Goal: Task Accomplishment & Management: Use online tool/utility

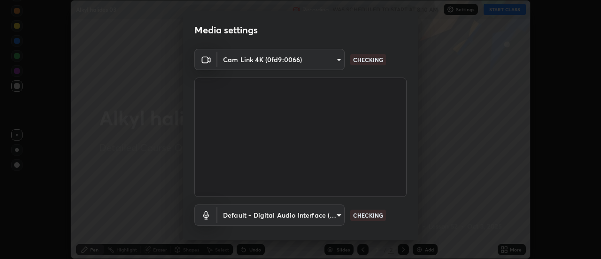
scroll to position [49, 0]
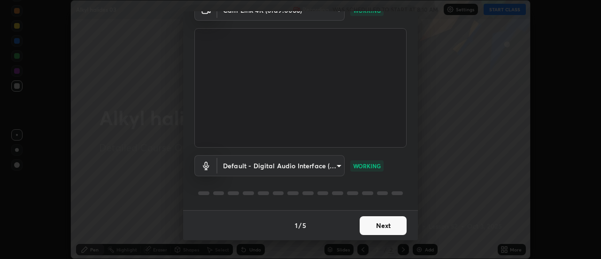
click at [399, 225] on button "Next" at bounding box center [383, 225] width 47 height 19
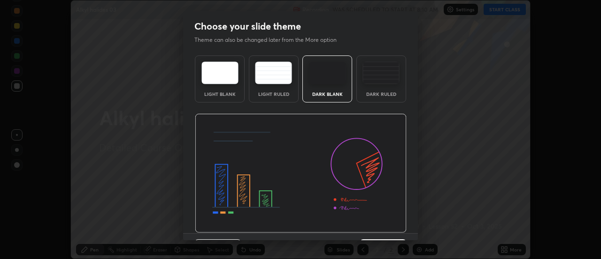
scroll to position [23, 0]
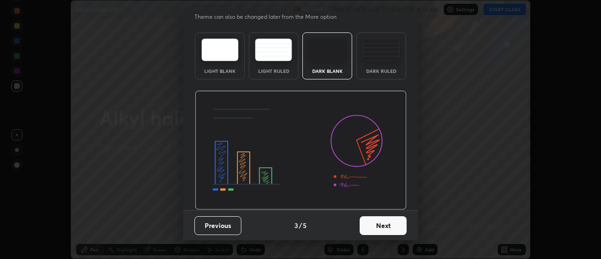
click at [395, 228] on button "Next" at bounding box center [383, 225] width 47 height 19
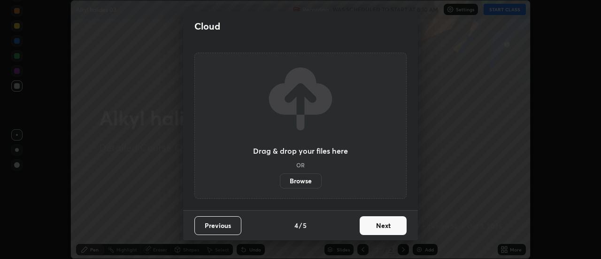
scroll to position [0, 0]
click at [395, 230] on button "Next" at bounding box center [383, 225] width 47 height 19
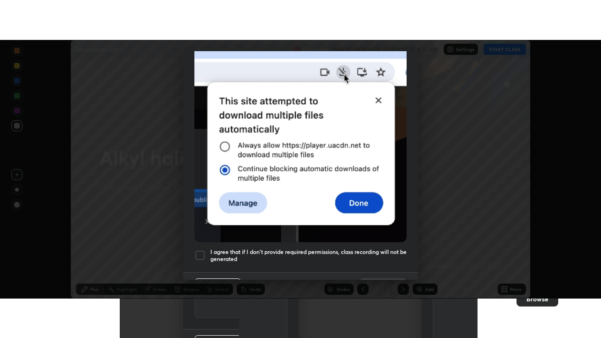
scroll to position [241, 0]
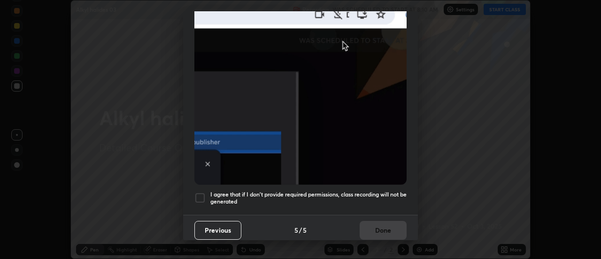
click at [202, 192] on div at bounding box center [199, 197] width 11 height 11
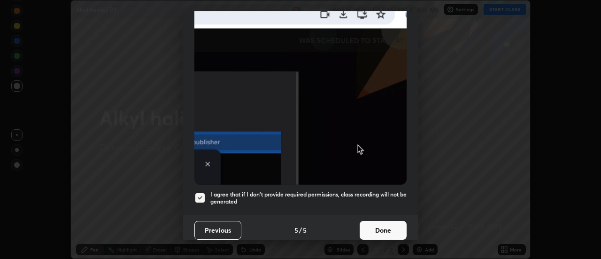
click at [381, 226] on button "Done" at bounding box center [383, 230] width 47 height 19
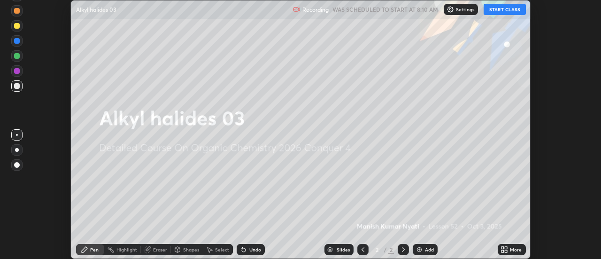
click at [506, 247] on icon at bounding box center [506, 248] width 2 height 2
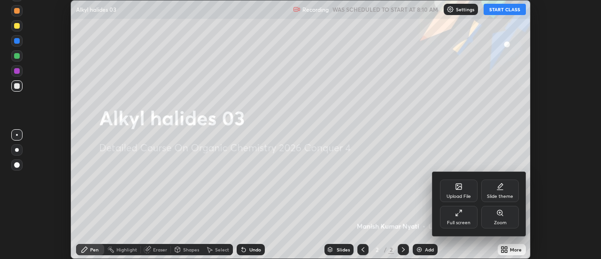
click at [466, 219] on div "Full screen" at bounding box center [459, 217] width 38 height 23
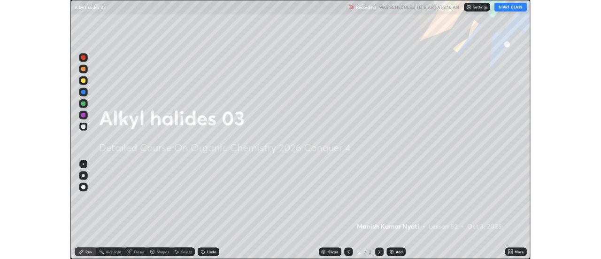
scroll to position [338, 601]
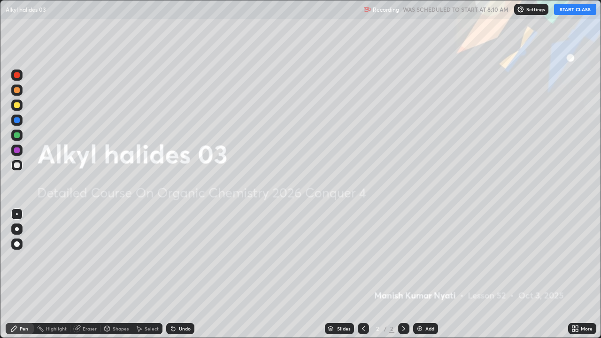
click at [570, 10] on button "START CLASS" at bounding box center [575, 9] width 42 height 11
click at [416, 258] on img at bounding box center [420, 329] width 8 height 8
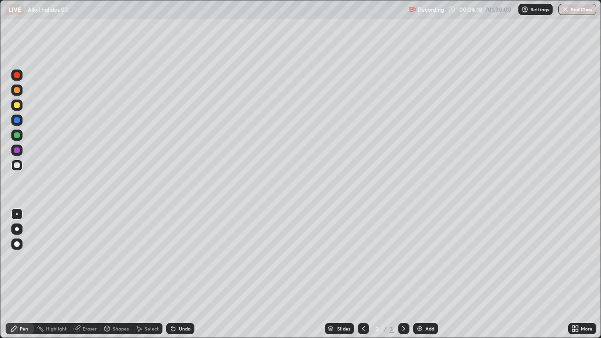
click at [179, 258] on div "Undo" at bounding box center [185, 328] width 12 height 5
click at [177, 258] on div "Undo" at bounding box center [180, 328] width 28 height 11
click at [420, 258] on img at bounding box center [420, 329] width 8 height 8
click at [417, 258] on img at bounding box center [420, 329] width 8 height 8
click at [188, 258] on div "Undo" at bounding box center [180, 328] width 28 height 11
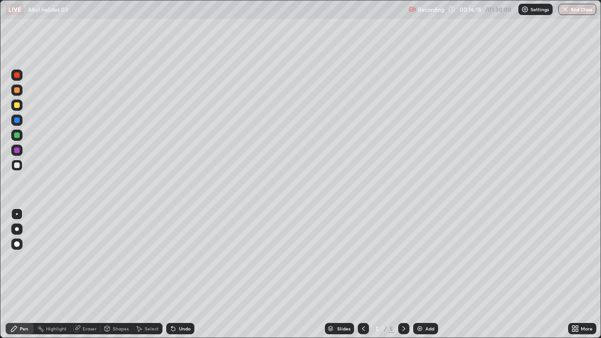
click at [179, 258] on div "Undo" at bounding box center [185, 328] width 12 height 5
click at [177, 258] on div "Undo" at bounding box center [180, 328] width 28 height 11
click at [94, 258] on div "Eraser" at bounding box center [90, 328] width 14 height 5
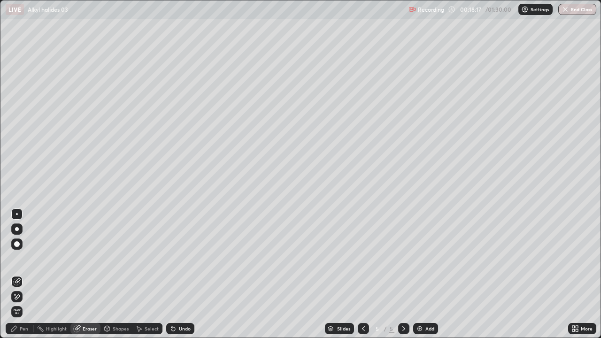
click at [28, 258] on div "Pen" at bounding box center [24, 328] width 8 height 5
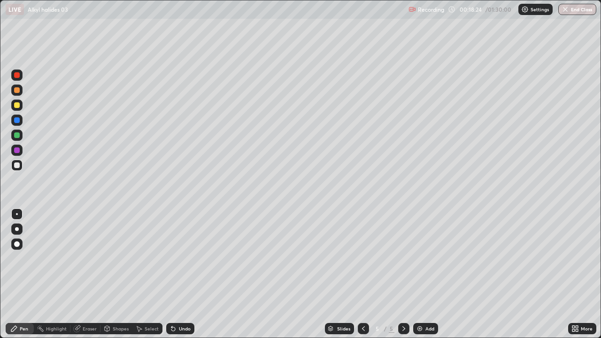
click at [528, 258] on div "Slides 5 / 5 Add" at bounding box center [381, 328] width 374 height 19
click at [417, 258] on img at bounding box center [420, 329] width 8 height 8
click at [362, 258] on icon at bounding box center [364, 329] width 8 height 8
click at [417, 258] on img at bounding box center [420, 329] width 8 height 8
click at [80, 258] on div "Eraser" at bounding box center [85, 328] width 30 height 11
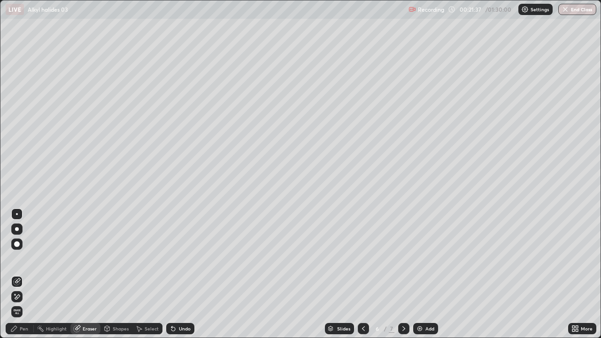
click at [32, 258] on div "Pen" at bounding box center [20, 328] width 28 height 11
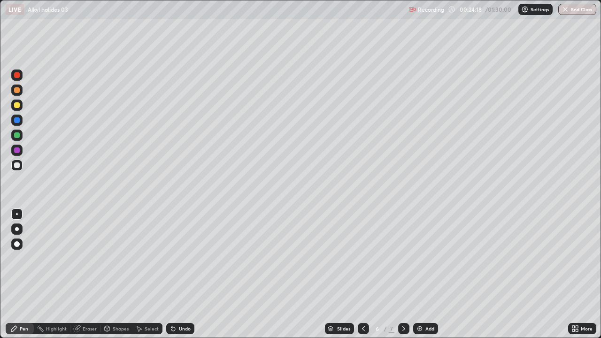
click at [90, 258] on div "Eraser" at bounding box center [90, 328] width 14 height 5
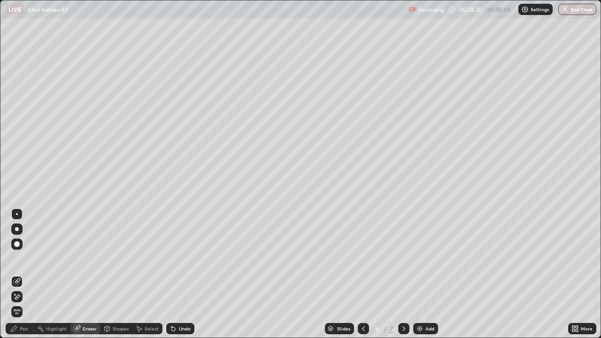
click at [23, 258] on div "Pen" at bounding box center [24, 328] width 8 height 5
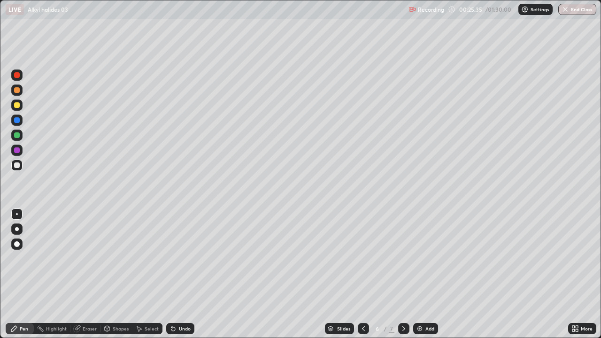
click at [13, 75] on div at bounding box center [16, 74] width 11 height 11
click at [416, 258] on img at bounding box center [420, 329] width 8 height 8
click at [17, 166] on div at bounding box center [17, 165] width 6 height 6
click at [92, 258] on div "Eraser" at bounding box center [90, 328] width 14 height 5
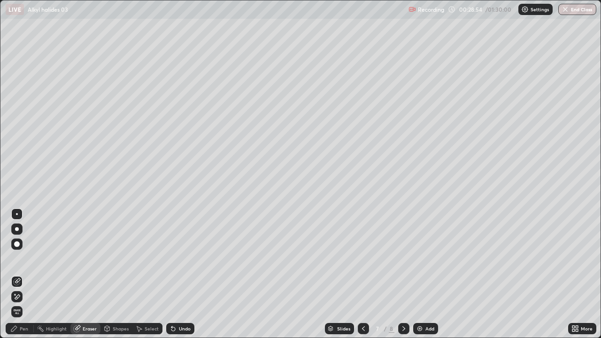
click at [28, 258] on div "Pen" at bounding box center [20, 328] width 28 height 11
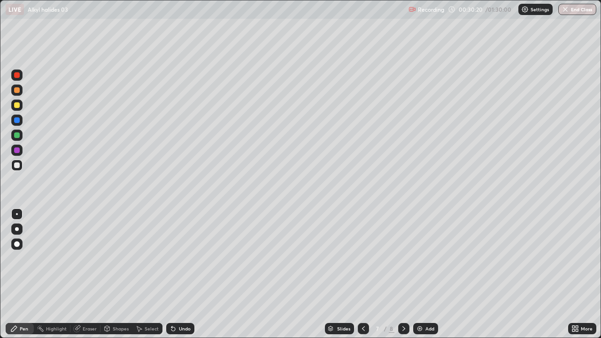
click at [420, 258] on img at bounding box center [420, 329] width 8 height 8
click at [19, 77] on div at bounding box center [17, 75] width 6 height 6
click at [16, 167] on div at bounding box center [17, 165] width 6 height 6
click at [361, 258] on icon at bounding box center [364, 329] width 8 height 8
click at [363, 258] on icon at bounding box center [364, 329] width 8 height 8
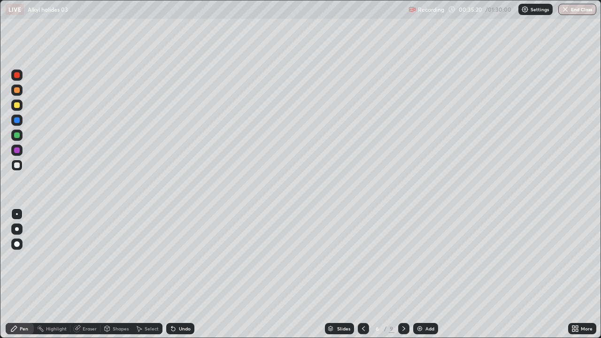
click at [362, 258] on icon at bounding box center [363, 328] width 3 height 5
click at [367, 258] on div at bounding box center [363, 328] width 11 height 11
click at [364, 258] on icon at bounding box center [364, 329] width 8 height 8
click at [403, 258] on icon at bounding box center [404, 329] width 8 height 8
click at [407, 258] on icon at bounding box center [404, 329] width 8 height 8
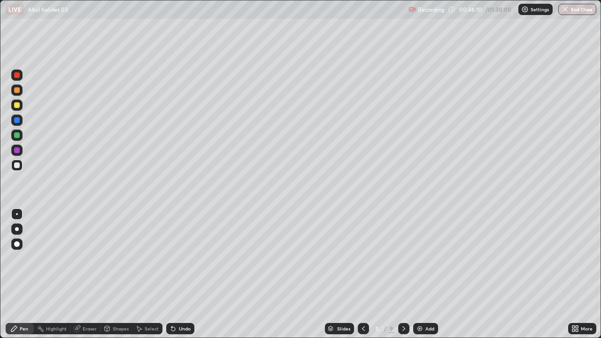
click at [406, 258] on icon at bounding box center [404, 329] width 8 height 8
click at [362, 258] on icon at bounding box center [364, 329] width 8 height 8
click at [408, 258] on div at bounding box center [403, 328] width 11 height 11
click at [409, 258] on div at bounding box center [403, 328] width 11 height 11
click at [362, 258] on icon at bounding box center [364, 329] width 8 height 8
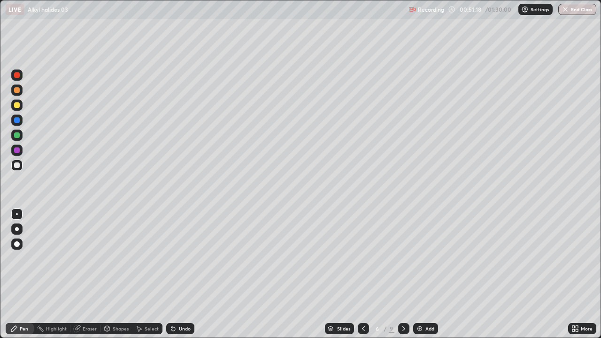
click at [407, 258] on div at bounding box center [403, 328] width 11 height 11
click at [403, 258] on icon at bounding box center [404, 329] width 8 height 8
click at [404, 258] on div at bounding box center [403, 328] width 11 height 11
click at [147, 258] on div "Select" at bounding box center [152, 328] width 14 height 5
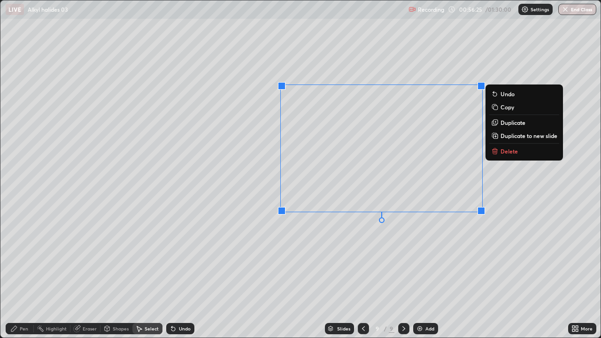
click at [509, 154] on p "Delete" at bounding box center [509, 151] width 17 height 8
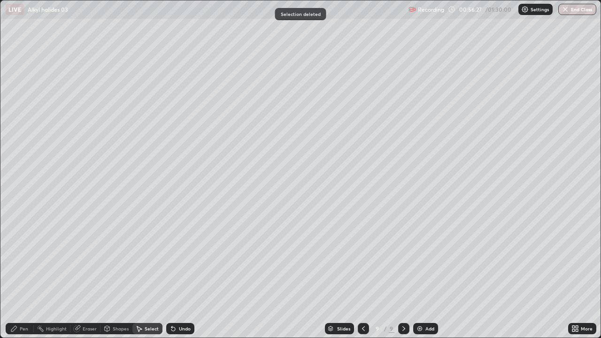
click at [29, 258] on div "Pen" at bounding box center [20, 328] width 28 height 11
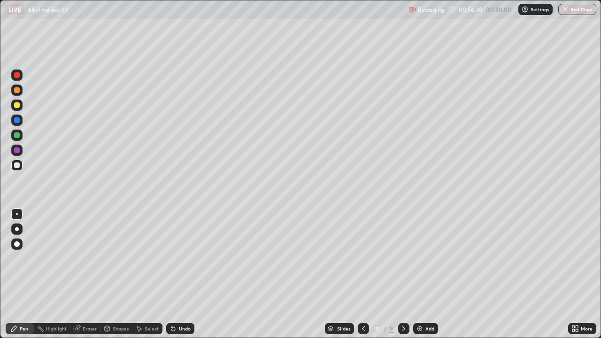
click at [364, 258] on icon at bounding box center [364, 329] width 8 height 8
click at [408, 258] on div at bounding box center [403, 328] width 11 height 11
click at [185, 258] on div "Undo" at bounding box center [185, 328] width 12 height 5
click at [186, 258] on div "Undo" at bounding box center [185, 328] width 12 height 5
click at [187, 258] on div "Undo" at bounding box center [185, 328] width 12 height 5
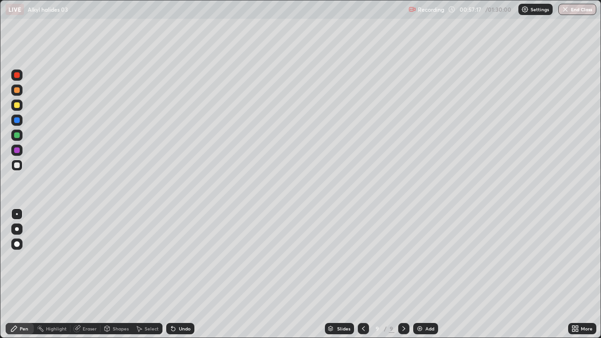
click at [187, 258] on div "Undo" at bounding box center [180, 328] width 28 height 11
click at [94, 258] on div "Eraser" at bounding box center [90, 328] width 14 height 5
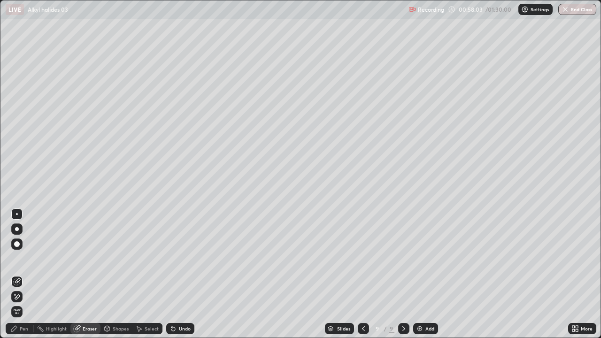
click at [28, 258] on div "Pen" at bounding box center [24, 328] width 8 height 5
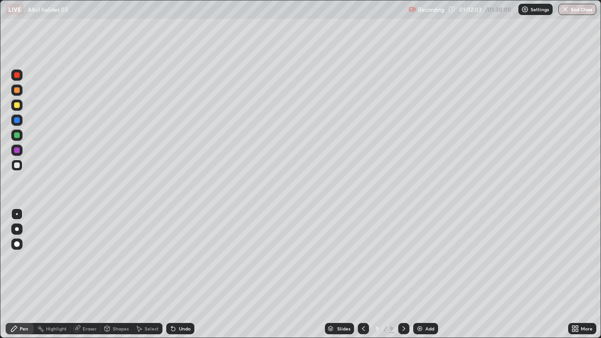
click at [416, 258] on img at bounding box center [420, 329] width 8 height 8
click at [188, 258] on div "Undo" at bounding box center [185, 328] width 12 height 5
click at [92, 258] on div "Eraser" at bounding box center [90, 328] width 14 height 5
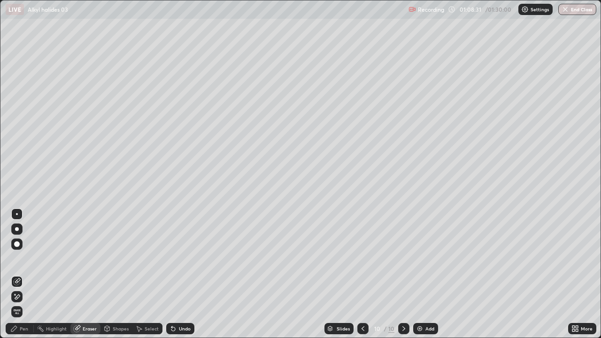
click at [20, 258] on div "Pen" at bounding box center [24, 328] width 8 height 5
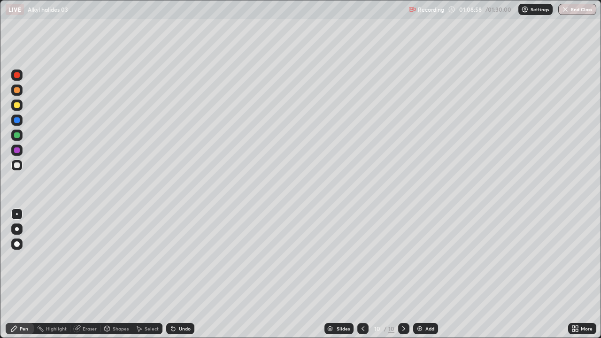
click at [416, 258] on img at bounding box center [420, 329] width 8 height 8
click at [173, 258] on icon at bounding box center [174, 329] width 8 height 8
click at [172, 258] on icon at bounding box center [173, 329] width 4 height 4
click at [171, 258] on icon at bounding box center [173, 329] width 4 height 4
click at [175, 258] on icon at bounding box center [174, 329] width 8 height 8
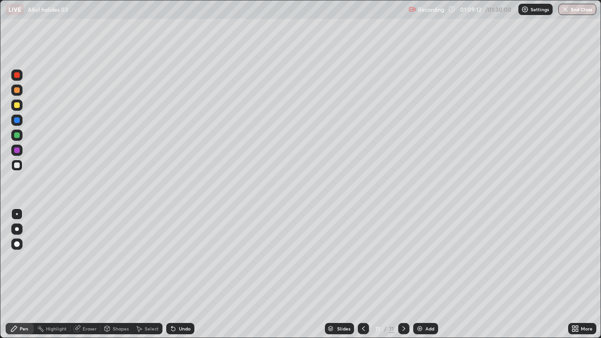
click at [175, 258] on icon at bounding box center [174, 329] width 8 height 8
click at [176, 258] on div "Undo" at bounding box center [180, 328] width 28 height 11
click at [183, 258] on div "Undo" at bounding box center [185, 328] width 12 height 5
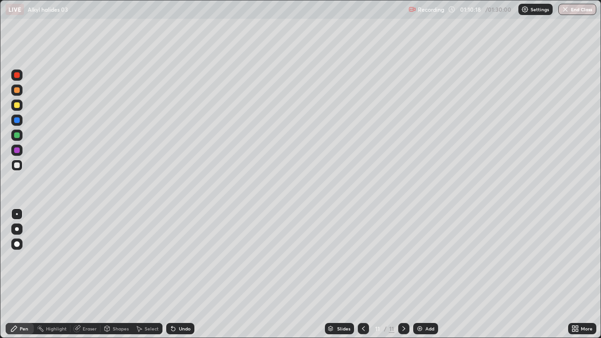
click at [181, 258] on div "Undo" at bounding box center [185, 328] width 12 height 5
click at [183, 258] on div "Undo" at bounding box center [185, 328] width 12 height 5
click at [17, 76] on div at bounding box center [17, 75] width 6 height 6
click at [19, 163] on div at bounding box center [17, 165] width 6 height 6
click at [417, 258] on img at bounding box center [420, 329] width 8 height 8
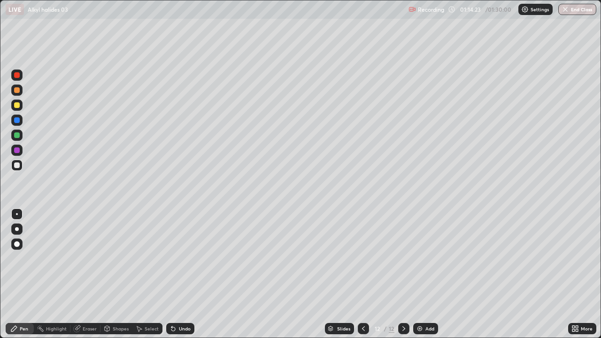
click at [176, 258] on div "Undo" at bounding box center [180, 328] width 28 height 11
click at [190, 258] on div "Undo" at bounding box center [180, 328] width 28 height 11
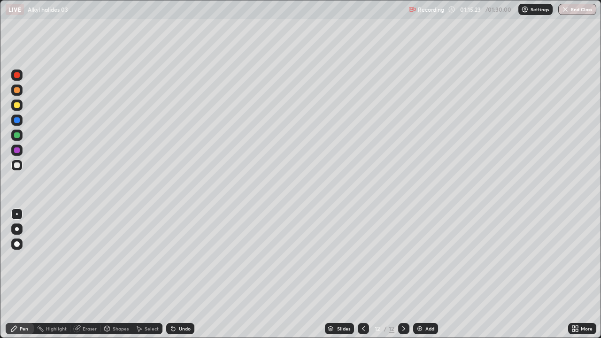
click at [190, 258] on div "Undo" at bounding box center [180, 328] width 28 height 11
click at [189, 258] on div "Undo" at bounding box center [185, 328] width 12 height 5
click at [188, 258] on div "Undo" at bounding box center [185, 328] width 12 height 5
click at [189, 258] on div "Undo" at bounding box center [185, 328] width 12 height 5
click at [191, 258] on div "Undo" at bounding box center [180, 328] width 28 height 11
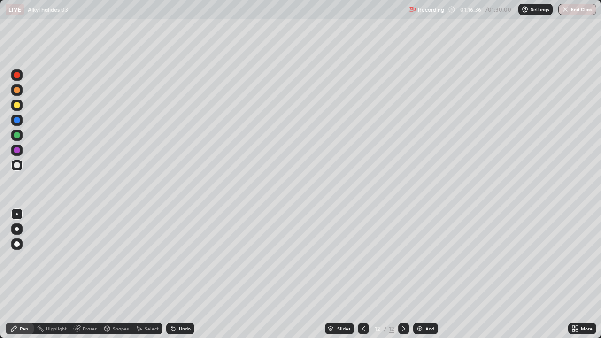
click at [192, 258] on div "Undo" at bounding box center [180, 328] width 28 height 11
click at [193, 258] on div "Undo" at bounding box center [180, 328] width 28 height 11
click at [192, 258] on div "Undo" at bounding box center [180, 328] width 28 height 11
click at [189, 258] on div "Undo" at bounding box center [185, 328] width 12 height 5
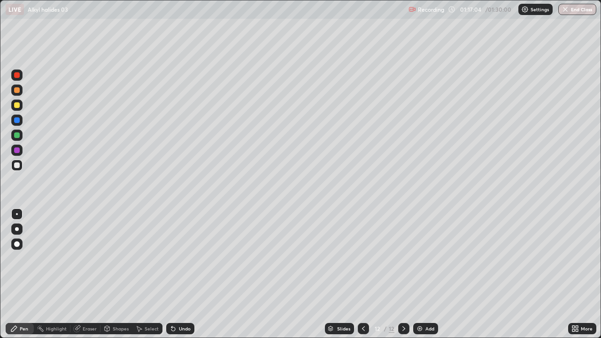
click at [188, 258] on div "Undo" at bounding box center [185, 328] width 12 height 5
click at [364, 258] on icon at bounding box center [364, 329] width 8 height 8
click at [404, 258] on icon at bounding box center [404, 329] width 8 height 8
click at [423, 258] on img at bounding box center [420, 329] width 8 height 8
click at [174, 258] on icon at bounding box center [174, 329] width 8 height 8
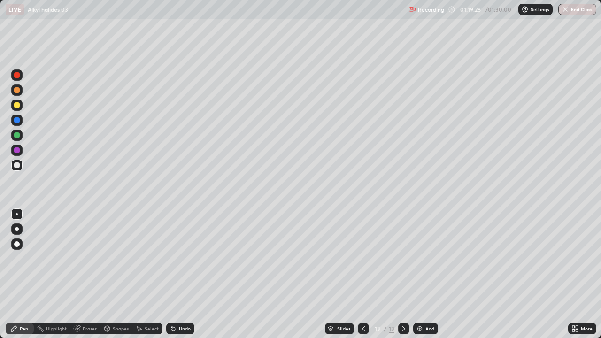
click at [171, 258] on icon at bounding box center [171, 326] width 1 height 1
click at [171, 258] on icon at bounding box center [173, 329] width 4 height 4
click at [92, 258] on div "Eraser" at bounding box center [90, 328] width 14 height 5
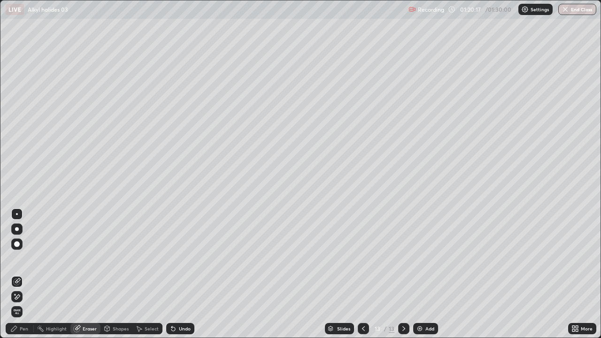
click at [21, 258] on div "Pen" at bounding box center [24, 328] width 8 height 5
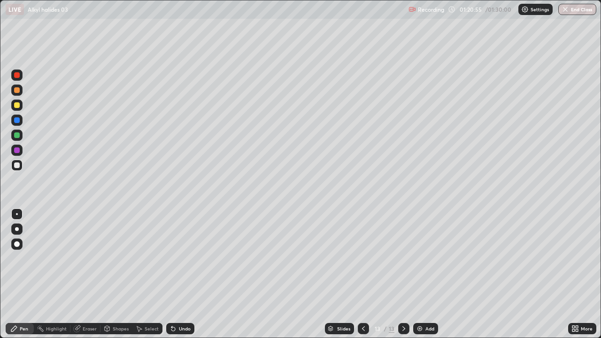
click at [182, 258] on div "Undo" at bounding box center [185, 328] width 12 height 5
click at [93, 258] on div "Eraser" at bounding box center [90, 328] width 14 height 5
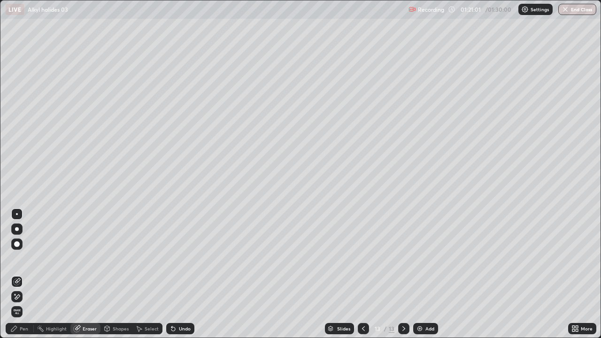
click at [27, 258] on div "Pen" at bounding box center [24, 328] width 8 height 5
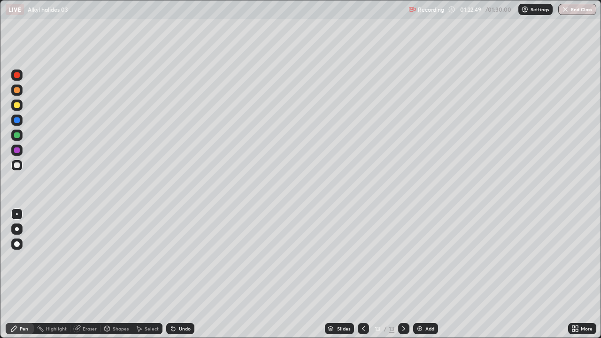
click at [364, 258] on div at bounding box center [363, 328] width 11 height 11
click at [403, 258] on icon at bounding box center [404, 329] width 8 height 8
click at [363, 258] on icon at bounding box center [364, 329] width 8 height 8
click at [402, 258] on icon at bounding box center [404, 329] width 8 height 8
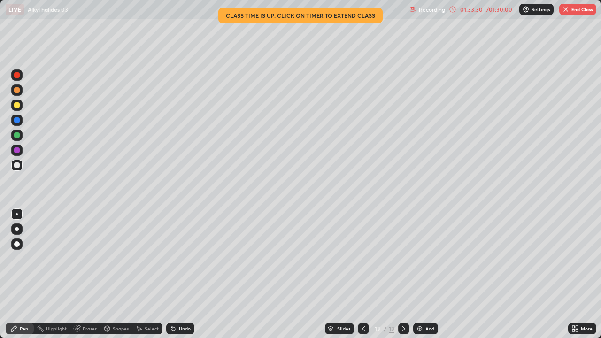
click at [565, 13] on button "End Class" at bounding box center [577, 9] width 37 height 11
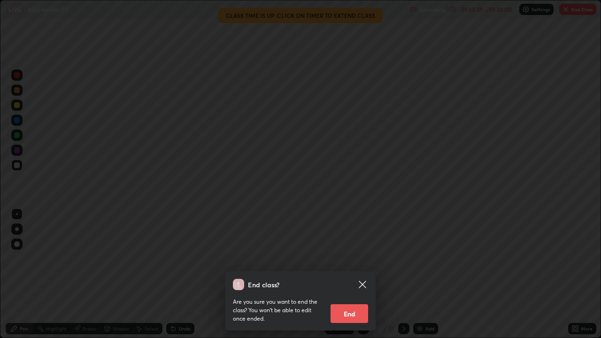
click at [353, 258] on button "End" at bounding box center [350, 313] width 38 height 19
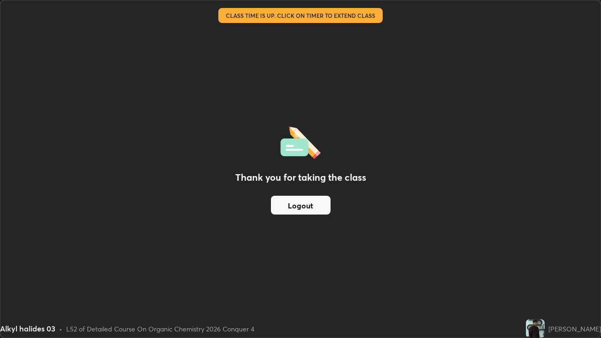
click at [305, 208] on button "Logout" at bounding box center [301, 205] width 60 height 19
click at [306, 206] on button "Logout" at bounding box center [301, 205] width 60 height 19
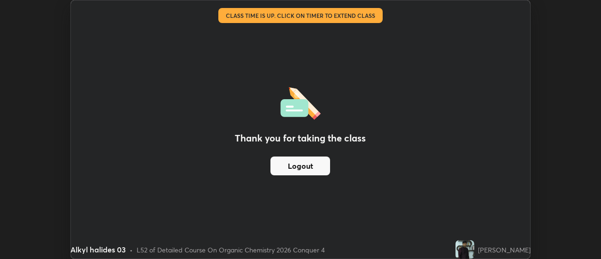
scroll to position [46695, 46353]
